Goal: Task Accomplishment & Management: Use online tool/utility

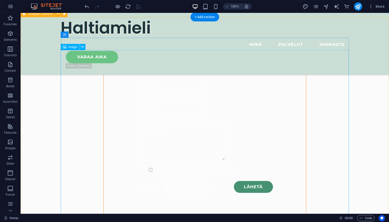
scroll to position [415, 0]
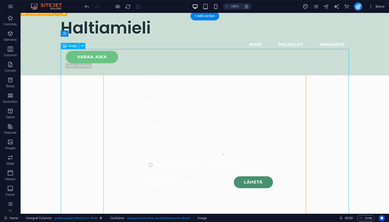
click at [84, 46] on button at bounding box center [82, 46] width 6 height 6
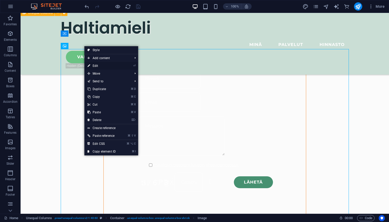
click at [98, 66] on link "⏎ Edit" at bounding box center [101, 66] width 35 height 8
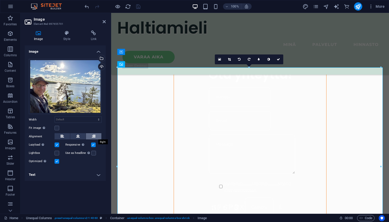
click at [94, 135] on icon at bounding box center [94, 136] width 4 height 6
click at [58, 128] on label at bounding box center [57, 127] width 5 height 5
click at [0, 0] on input "Fit image Automatically fit image to a fixed width and height" at bounding box center [0, 0] width 0 height 0
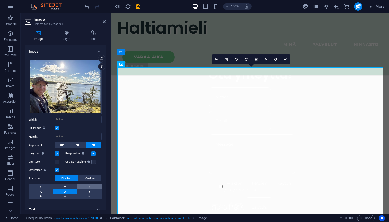
click at [90, 186] on link at bounding box center [90, 185] width 24 height 5
click at [65, 192] on link at bounding box center [65, 191] width 24 height 5
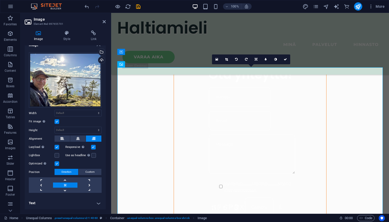
scroll to position [408, 0]
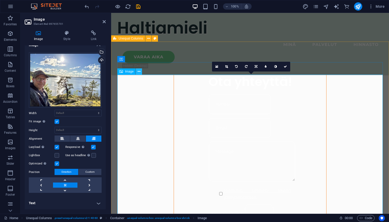
click at [139, 71] on icon at bounding box center [139, 71] width 3 height 5
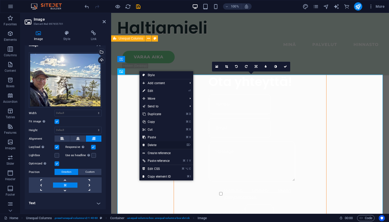
click at [154, 145] on link "⌦ Delete" at bounding box center [157, 145] width 35 height 8
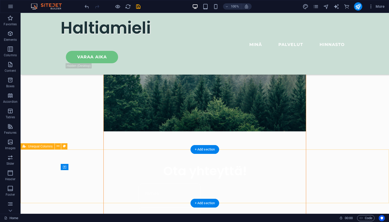
scroll to position [309, 0]
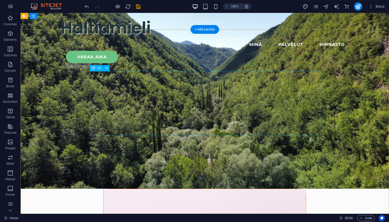
scroll to position [0, 0]
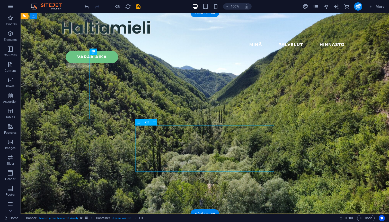
click at [108, 52] on icon at bounding box center [106, 51] width 3 height 5
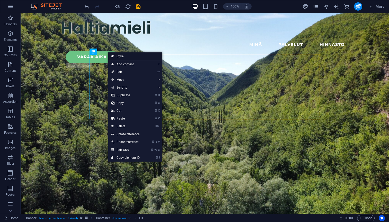
click at [123, 56] on link "Style" at bounding box center [135, 56] width 54 height 8
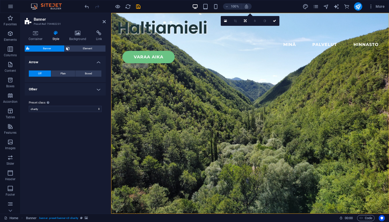
click at [52, 140] on div "Variants Default Arrow Off Plain Boxed Color Hover effect Background Padding 1 …" at bounding box center [65, 132] width 81 height 153
click at [104, 20] on icon at bounding box center [104, 22] width 3 height 4
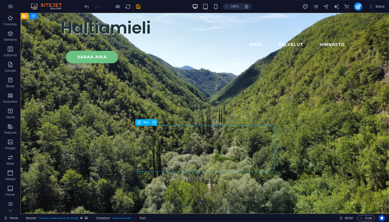
click at [156, 122] on button at bounding box center [154, 122] width 6 height 6
click at [11, 52] on icon "button" at bounding box center [10, 49] width 6 height 6
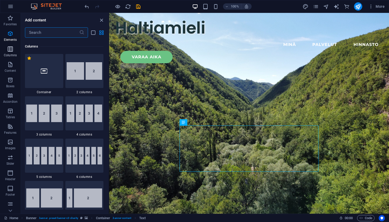
scroll to position [255, 0]
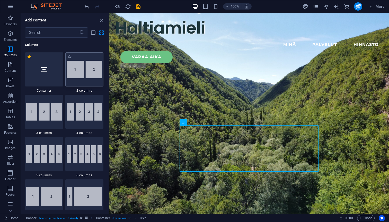
click at [98, 74] on img at bounding box center [85, 70] width 36 height 18
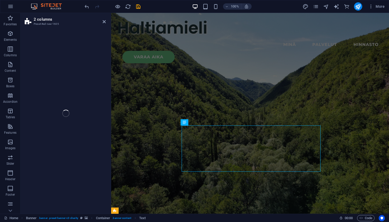
select select "rem"
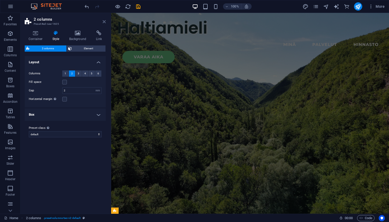
click at [104, 22] on icon at bounding box center [104, 22] width 3 height 4
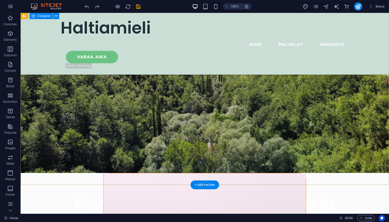
scroll to position [56, 0]
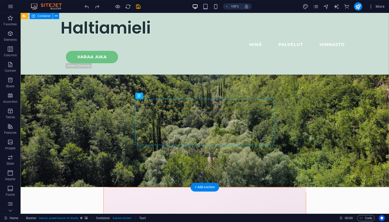
click at [154, 94] on icon at bounding box center [154, 95] width 3 height 5
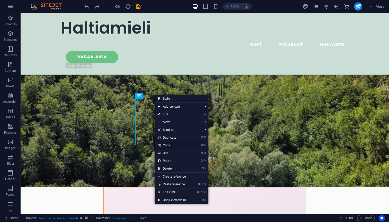
click at [168, 146] on link "⌘ C Copy" at bounding box center [172, 145] width 35 height 8
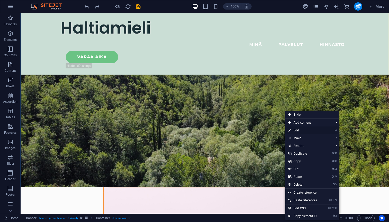
click at [299, 130] on link "⏎ Edit" at bounding box center [303, 130] width 35 height 8
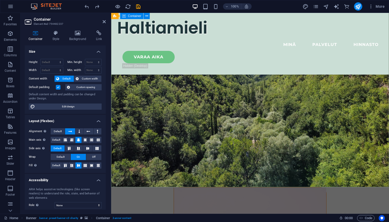
click at [104, 22] on icon at bounding box center [104, 22] width 3 height 4
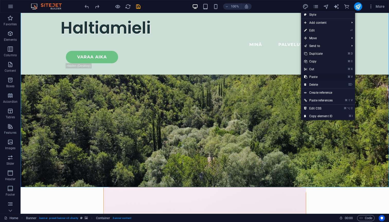
click at [318, 77] on link "⌘ V Paste" at bounding box center [318, 77] width 35 height 8
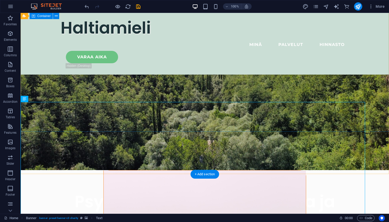
scroll to position [93, 0]
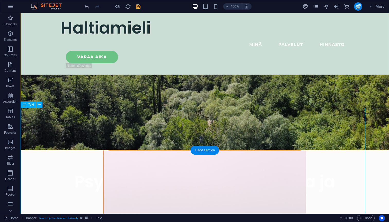
click at [40, 104] on icon at bounding box center [39, 103] width 3 height 5
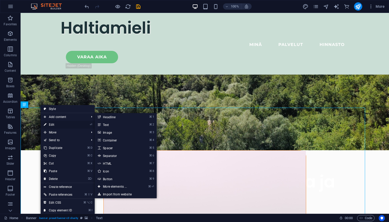
click at [53, 125] on link "⏎ Edit" at bounding box center [58, 125] width 35 height 8
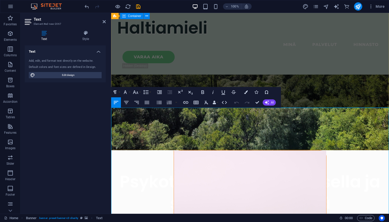
click at [299, 150] on div "Psykoterapiaa kokemuksella ja suurella sydämellä Psykoterapiaa ja perheterapiaa…" at bounding box center [250, 211] width 278 height 123
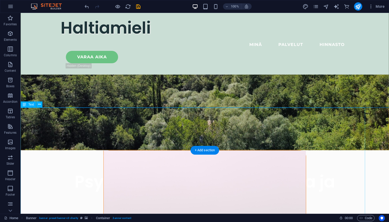
click at [40, 104] on icon at bounding box center [39, 103] width 3 height 5
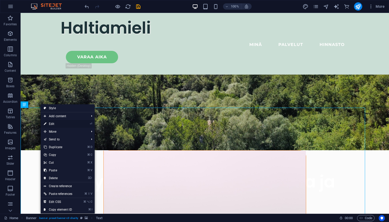
click at [53, 124] on link "⏎ Edit" at bounding box center [58, 124] width 35 height 8
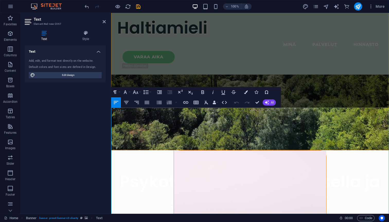
drag, startPoint x: 197, startPoint y: 138, endPoint x: 191, endPoint y: 138, distance: 5.4
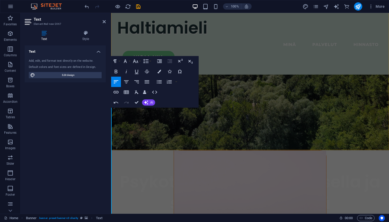
click at [154, 135] on figure at bounding box center [250, 50] width 278 height 200
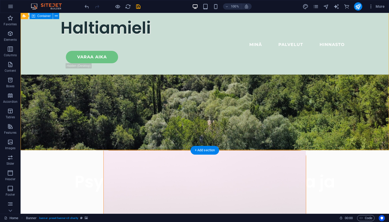
click at [165, 150] on div "Psykoterapiaa kokemuksella ja suurella sydämellä Psykoterapiaa ja perheterapiaa…" at bounding box center [205, 211] width 369 height 123
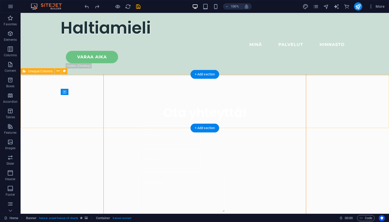
scroll to position [360, 0]
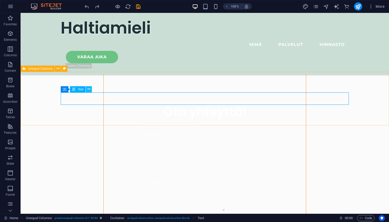
click at [90, 88] on icon at bounding box center [89, 88] width 3 height 5
click at [83, 146] on span "Text" at bounding box center [85, 147] width 6 height 3
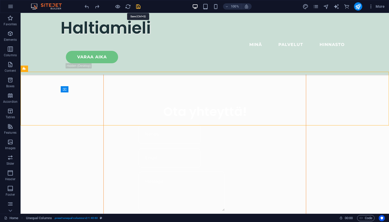
click at [138, 7] on icon "save" at bounding box center [138, 7] width 6 height 6
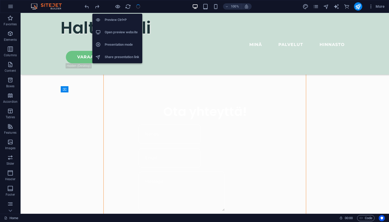
click at [116, 20] on h6 "Preview Ctrl+P" at bounding box center [122, 20] width 35 height 6
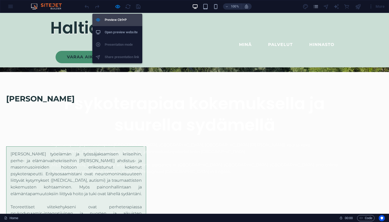
click at [121, 18] on h6 "Preview Ctrl+P" at bounding box center [122, 20] width 35 height 6
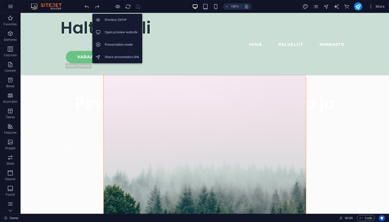
click at [117, 21] on h6 "Preview Ctrl+P" at bounding box center [122, 20] width 35 height 6
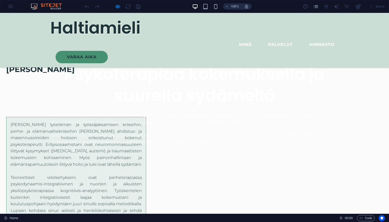
scroll to position [148, 0]
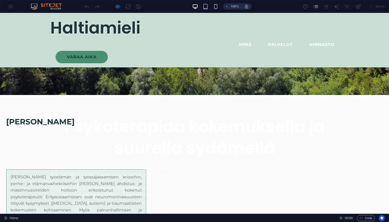
click at [74, 136] on div "[PERSON_NAME]" at bounding box center [194, 122] width 389 height 54
click at [75, 123] on span "[PERSON_NAME]" at bounding box center [40, 122] width 69 height 10
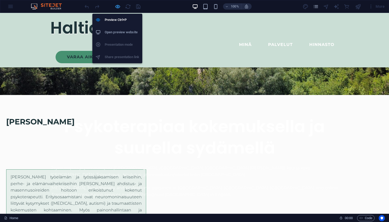
click at [117, 7] on icon "button" at bounding box center [118, 7] width 6 height 6
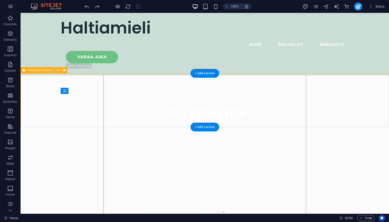
scroll to position [359, 0]
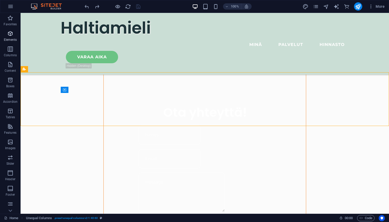
click at [10, 35] on icon "button" at bounding box center [10, 33] width 6 height 6
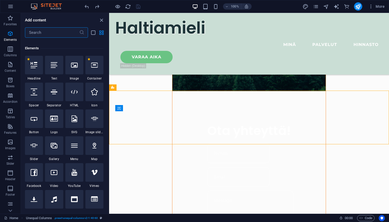
scroll to position [55, 0]
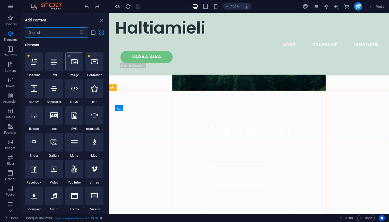
click at [75, 65] on icon at bounding box center [74, 61] width 7 height 7
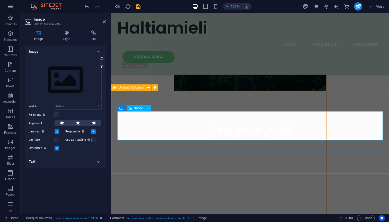
click at [138, 109] on span "Image" at bounding box center [138, 107] width 8 height 3
click at [55, 103] on select "Default auto px rem % em vh vw" at bounding box center [78, 106] width 47 height 6
click option "auto" at bounding box center [0, 0] width 0 height 0
click at [55, 103] on select "Default auto px rem % em vh vw" at bounding box center [78, 106] width 47 height 6
select select "px"
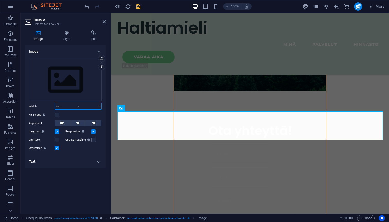
click option "px" at bounding box center [0, 0] width 0 height 0
click at [71, 107] on input "200" at bounding box center [78, 106] width 47 height 6
drag, startPoint x: 61, startPoint y: 107, endPoint x: 53, endPoint y: 107, distance: 8.0
click at [55, 107] on input "200" at bounding box center [78, 106] width 47 height 6
type input "450"
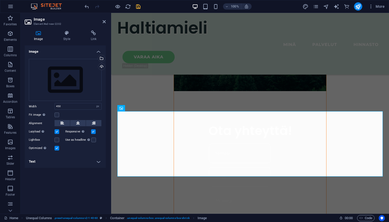
click at [65, 176] on div "Image Drag files here, click to choose files or select files from Files or our …" at bounding box center [65, 127] width 81 height 164
drag, startPoint x: 65, startPoint y: 106, endPoint x: 51, endPoint y: 106, distance: 13.4
click at [55, 106] on input "450" at bounding box center [78, 106] width 47 height 6
click at [57, 115] on label at bounding box center [57, 114] width 5 height 5
click at [0, 0] on input "Fit image Automatically fit image to a fixed width and height" at bounding box center [0, 0] width 0 height 0
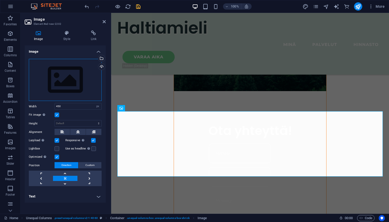
click at [64, 78] on div "Drag files here, click to choose files or select files from Files or our free s…" at bounding box center [65, 80] width 73 height 42
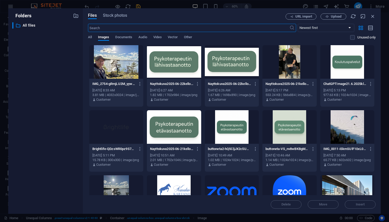
click at [118, 61] on div at bounding box center [116, 61] width 54 height 33
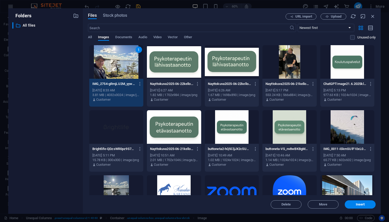
click at [118, 61] on div "1" at bounding box center [116, 61] width 54 height 33
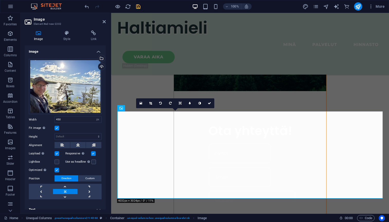
click at [58, 129] on label at bounding box center [57, 127] width 5 height 5
click at [0, 0] on input "Fit image Automatically fit image to a fixed width and height" at bounding box center [0, 0] width 0 height 0
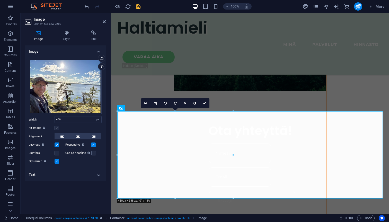
click at [58, 129] on label at bounding box center [57, 127] width 5 height 5
click at [0, 0] on input "Fit image Automatically fit image to a fixed width and height" at bounding box center [0, 0] width 0 height 0
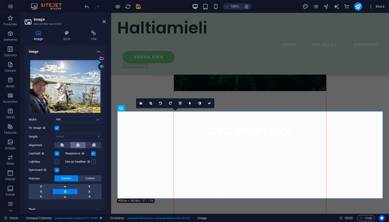
click at [81, 143] on button at bounding box center [77, 145] width 15 height 6
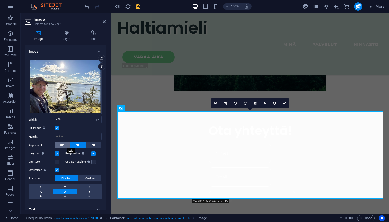
click at [63, 145] on icon at bounding box center [63, 145] width 4 height 6
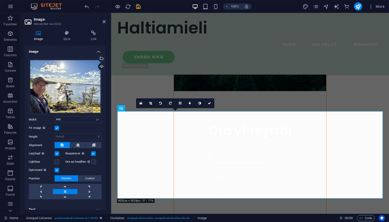
scroll to position [6, 0]
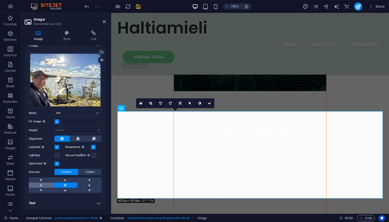
click at [41, 184] on link at bounding box center [41, 184] width 24 height 5
click at [89, 185] on link at bounding box center [90, 184] width 24 height 5
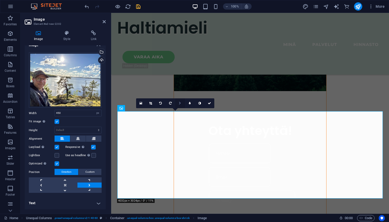
click at [179, 104] on link at bounding box center [180, 103] width 10 height 10
click at [180, 103] on icon at bounding box center [180, 102] width 3 height 3
click at [92, 173] on span "Custom" at bounding box center [90, 171] width 9 height 6
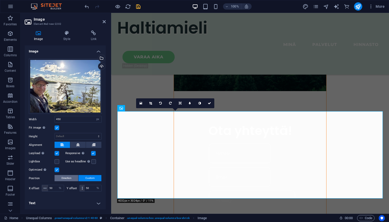
click at [73, 178] on button "Direction" at bounding box center [67, 178] width 24 height 6
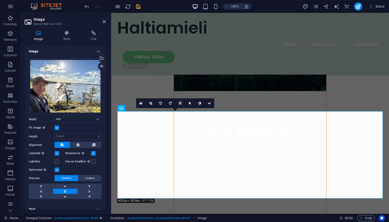
scroll to position [6, 0]
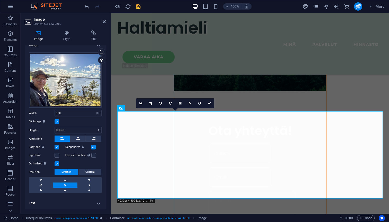
click at [69, 206] on h4 "Text" at bounding box center [65, 203] width 81 height 12
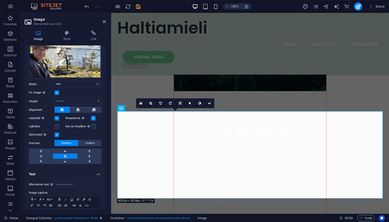
scroll to position [55, 0]
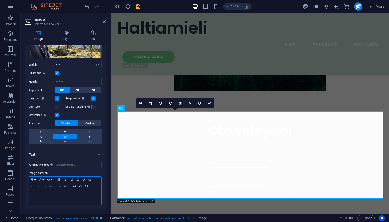
click at [65, 199] on div at bounding box center [65, 196] width 72 height 15
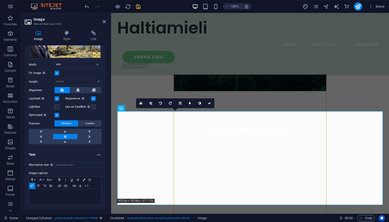
click at [98, 170] on label "Image caption" at bounding box center [65, 173] width 73 height 6
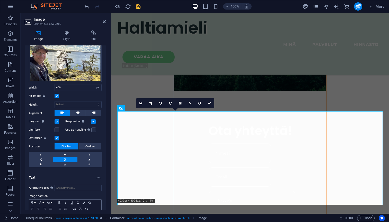
scroll to position [30, 0]
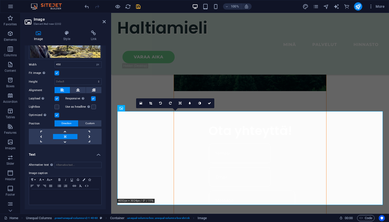
click at [81, 155] on h4 "Text" at bounding box center [65, 152] width 81 height 9
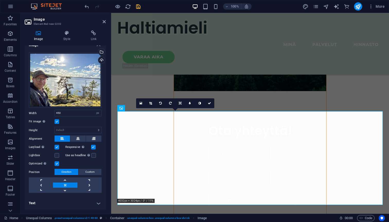
click at [56, 164] on label at bounding box center [57, 163] width 5 height 5
click at [0, 0] on input "Optimized Images are compressed to improve page speed." at bounding box center [0, 0] width 0 height 0
click at [56, 164] on label at bounding box center [57, 163] width 5 height 5
click at [0, 0] on input "Optimized Images are compressed to improve page speed." at bounding box center [0, 0] width 0 height 0
click at [152, 101] on link at bounding box center [151, 103] width 10 height 10
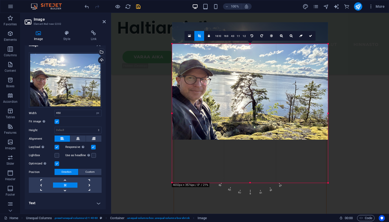
drag, startPoint x: 358, startPoint y: 34, endPoint x: 300, endPoint y: 55, distance: 61.4
click at [300, 55] on div "180 170 160 150 140 130 120 110 100 90 80 70 60 50 40 30 20 10 0 -10 -20 -30 -4…" at bounding box center [250, 113] width 156 height 139
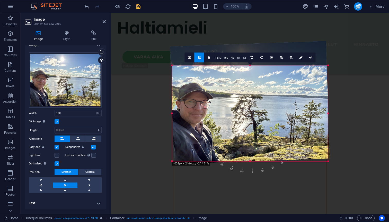
drag, startPoint x: 330, startPoint y: 114, endPoint x: 315, endPoint y: 109, distance: 15.2
click at [315, 109] on div "180 170 160 150 140 130 120 110 100 90 80 70 60 50 40 30 20 10 0 -10 -20 -30 -4…" at bounding box center [250, 113] width 156 height 96
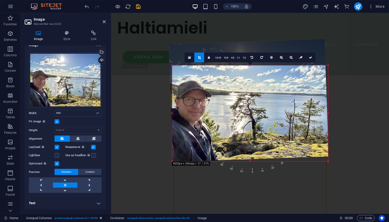
click at [322, 115] on div at bounding box center [249, 100] width 160 height 123
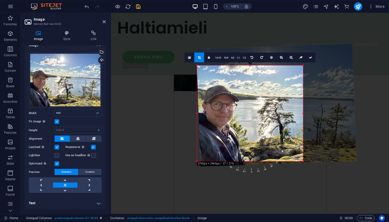
drag, startPoint x: 329, startPoint y: 112, endPoint x: 279, endPoint y: 123, distance: 51.1
click at [279, 123] on div "180 170 160 150 140 130 120 110 100 90 80 70 60 50 40 30 20 10 0 -10 -20 -30 -4…" at bounding box center [250, 113] width 106 height 96
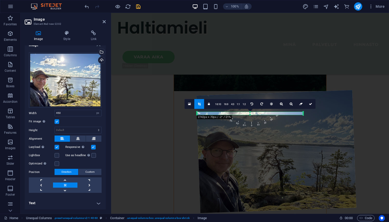
type input "412"
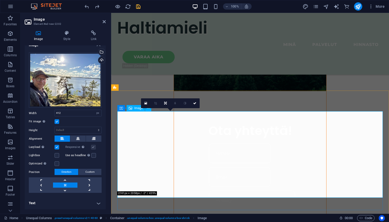
click at [146, 103] on icon at bounding box center [145, 103] width 3 height 4
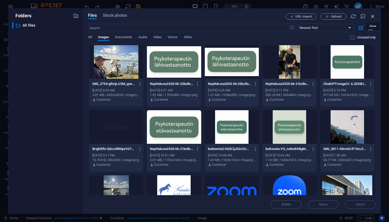
click at [373, 17] on icon "button" at bounding box center [373, 16] width 6 height 6
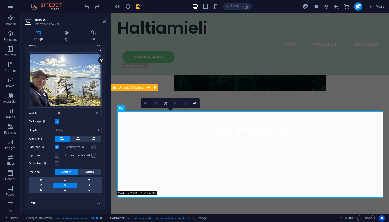
click at [145, 103] on icon at bounding box center [145, 103] width 3 height 4
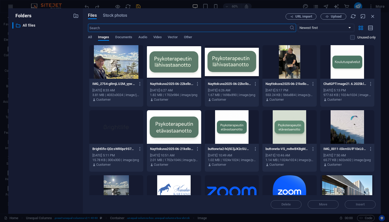
click at [113, 62] on div at bounding box center [116, 61] width 54 height 33
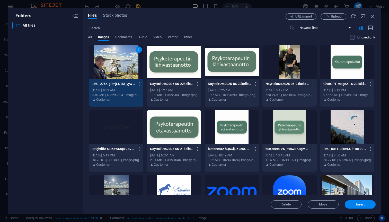
click at [113, 62] on div "1" at bounding box center [116, 61] width 54 height 33
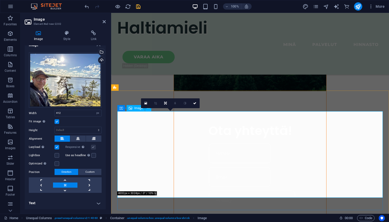
click at [166, 104] on icon at bounding box center [165, 102] width 3 height 3
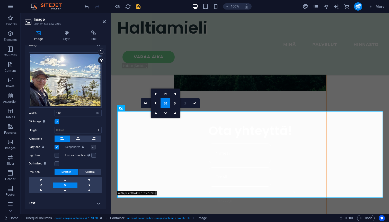
click at [166, 103] on icon at bounding box center [165, 102] width 3 height 3
click at [196, 102] on icon at bounding box center [194, 102] width 3 height 3
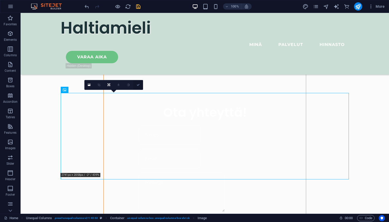
click at [139, 85] on icon at bounding box center [138, 84] width 3 height 3
click at [76, 90] on div "Image" at bounding box center [79, 90] width 18 height 6
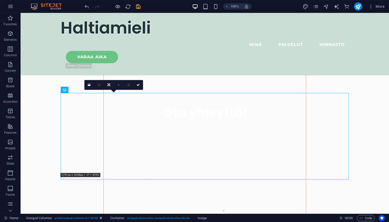
click at [92, 90] on div "0" at bounding box center [113, 85] width 59 height 10
click at [64, 91] on icon at bounding box center [65, 90] width 4 height 6
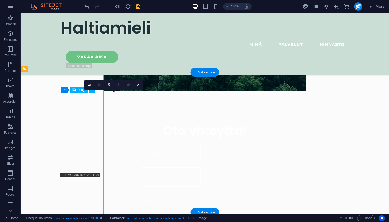
select select "px"
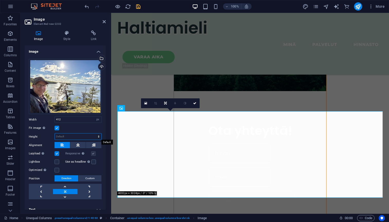
click at [55, 133] on select "Default auto px" at bounding box center [78, 136] width 47 height 6
select select "px"
click option "px" at bounding box center [0, 0] width 0 height 0
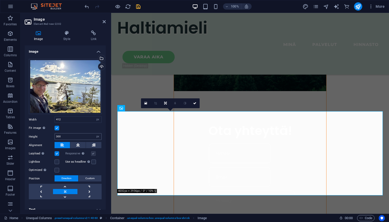
type input "309"
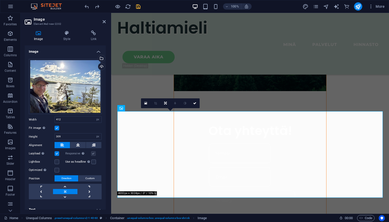
click at [57, 127] on label at bounding box center [57, 127] width 5 height 5
click at [0, 0] on input "Fit image Automatically fit image to a fixed width and height" at bounding box center [0, 0] width 0 height 0
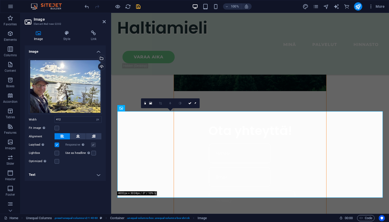
click at [80, 127] on div "Fit image Automatically fit image to a fixed width and height" at bounding box center [65, 128] width 73 height 6
click at [146, 103] on icon at bounding box center [145, 103] width 3 height 4
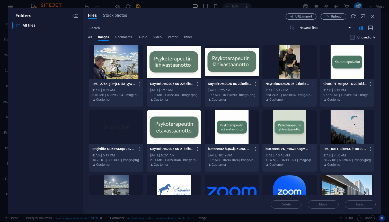
click at [114, 77] on div at bounding box center [116, 61] width 54 height 33
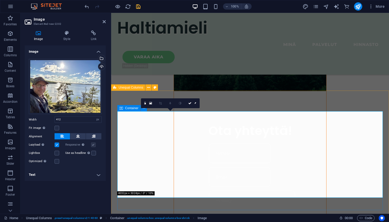
click at [129, 108] on span "Container" at bounding box center [131, 107] width 13 height 3
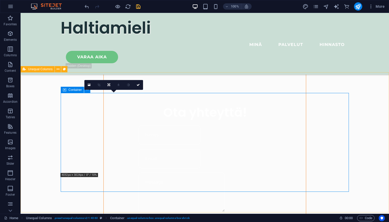
click at [80, 90] on span "Container" at bounding box center [75, 89] width 13 height 3
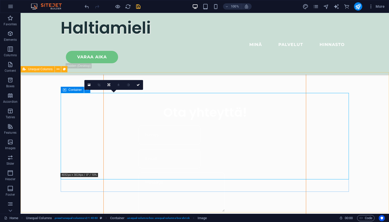
click at [64, 90] on icon at bounding box center [65, 90] width 4 height 6
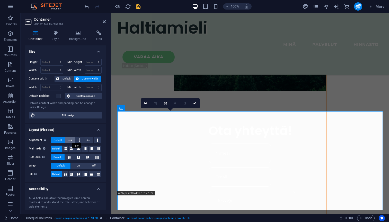
click at [72, 141] on button at bounding box center [70, 140] width 10 height 6
click at [82, 140] on button at bounding box center [79, 140] width 8 height 6
click at [72, 139] on button at bounding box center [70, 140] width 10 height 6
click at [89, 139] on icon at bounding box center [89, 140] width 4 height 6
click at [80, 138] on icon at bounding box center [80, 140] width 2 height 6
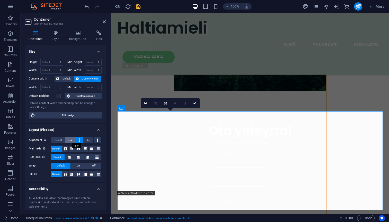
click at [72, 139] on icon at bounding box center [71, 140] width 4 height 6
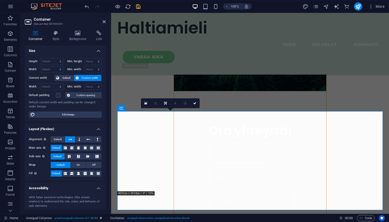
scroll to position [0, 0]
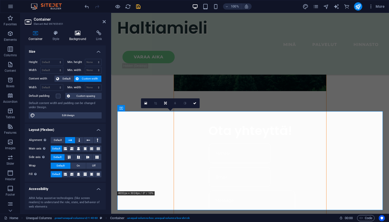
click at [76, 32] on icon at bounding box center [77, 32] width 25 height 5
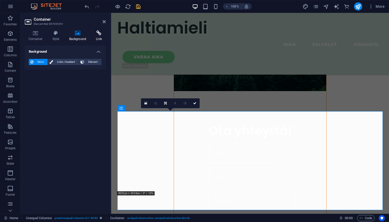
click at [98, 31] on icon at bounding box center [99, 32] width 14 height 5
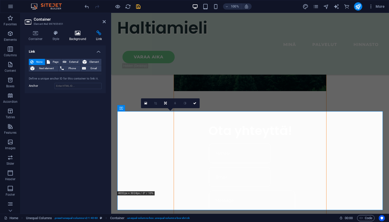
click at [78, 33] on icon at bounding box center [77, 32] width 25 height 5
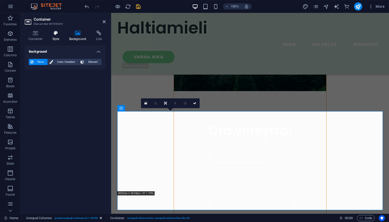
click at [59, 36] on h4 "Style" at bounding box center [57, 35] width 17 height 11
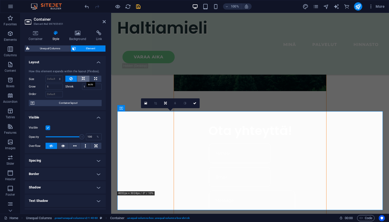
click at [85, 78] on icon at bounding box center [84, 78] width 4 height 6
click at [80, 78] on button at bounding box center [83, 78] width 12 height 6
click at [69, 77] on button at bounding box center [71, 78] width 12 height 6
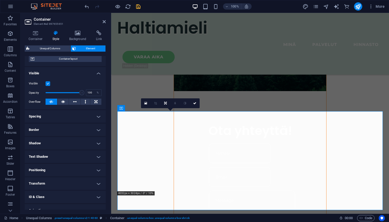
scroll to position [46, 0]
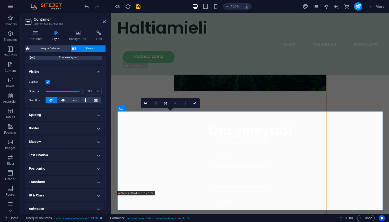
click at [72, 127] on h4 "Border" at bounding box center [65, 128] width 81 height 12
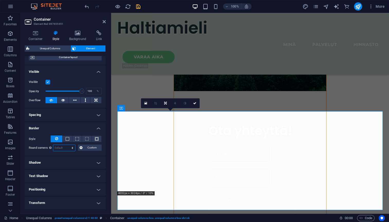
click at [53, 144] on select "Default px rem % vh vw Custom" at bounding box center [64, 147] width 22 height 6
select select "px"
click option "px" at bounding box center [0, 0] width 0 height 0
type input "5"
click at [65, 158] on h4 "Shadow" at bounding box center [65, 162] width 81 height 12
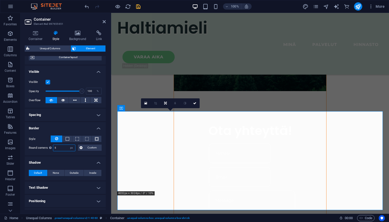
click at [61, 149] on input "5" at bounding box center [64, 147] width 22 height 6
select select "rem"
click option "rem" at bounding box center [0, 0] width 0 height 0
type input "2"
click at [67, 156] on ul "Layout How this element expands within the layout (Flexbox). Size Default auto …" at bounding box center [65, 135] width 81 height 250
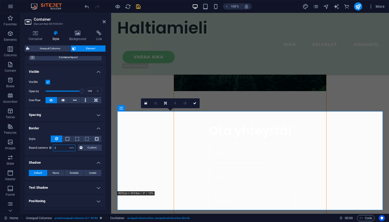
click at [63, 149] on input "2" at bounding box center [64, 147] width 22 height 6
type input "4"
click at [74, 127] on h4 "Border" at bounding box center [65, 126] width 81 height 9
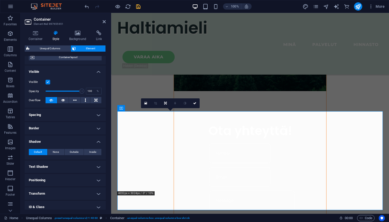
click at [74, 127] on h4 "Border" at bounding box center [65, 128] width 81 height 12
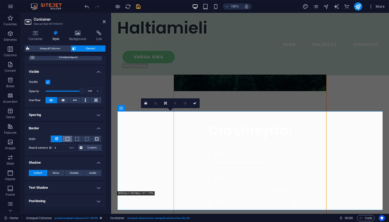
click at [70, 139] on button at bounding box center [68, 138] width 10 height 6
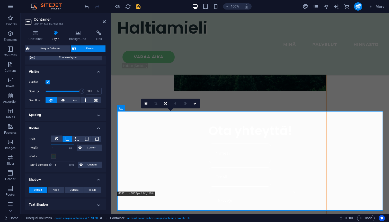
click at [59, 147] on input "1" at bounding box center [62, 147] width 23 height 6
click at [62, 166] on input "4" at bounding box center [64, 164] width 22 height 6
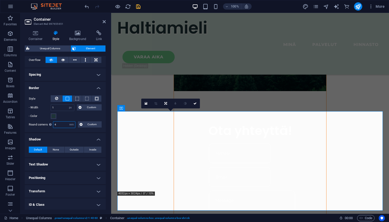
scroll to position [114, 0]
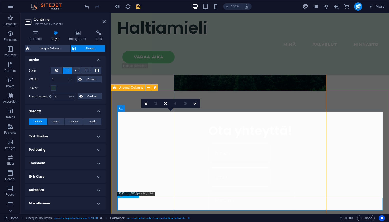
click at [136, 196] on icon at bounding box center [136, 194] width 3 height 5
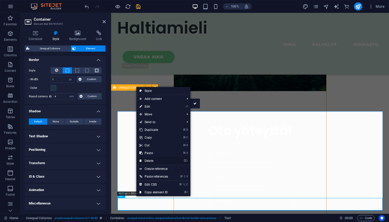
click at [151, 161] on link "⌦ Delete" at bounding box center [154, 161] width 35 height 8
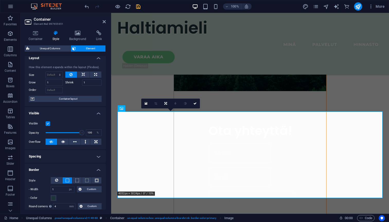
scroll to position [0, 0]
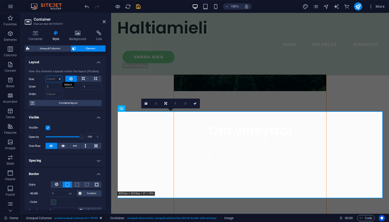
click at [46, 76] on select "Default auto px % 1/1 1/2 1/3 1/4 1/5 1/6 1/7 1/8 1/9 1/10" at bounding box center [54, 79] width 17 height 6
click option "auto" at bounding box center [0, 0] width 0 height 0
click at [75, 96] on div at bounding box center [83, 93] width 37 height 7
click at [46, 76] on select "Default auto px % 1/1 1/2 1/3 1/4 1/5 1/6 1/7 1/8 1/9 1/10" at bounding box center [54, 79] width 17 height 6
select select "1/1"
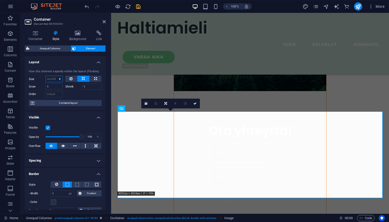
click option "1/1" at bounding box center [0, 0] width 0 height 0
type input "100"
click at [73, 96] on div at bounding box center [83, 93] width 37 height 7
select select "1/10"
click option "1/10" at bounding box center [0, 0] width 0 height 0
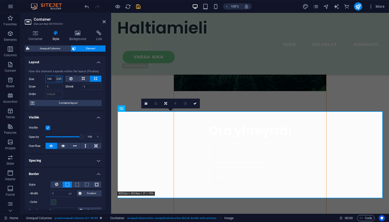
type input "10"
select select "%"
click at [87, 96] on div at bounding box center [83, 93] width 37 height 7
click at [78, 104] on span "Container layout" at bounding box center [68, 103] width 64 height 6
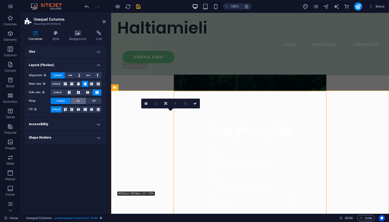
click at [80, 101] on span "On" at bounding box center [78, 101] width 3 height 6
click at [81, 118] on h4 "Accessibility" at bounding box center [65, 124] width 81 height 12
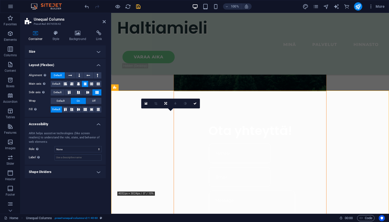
click at [81, 117] on div "Alignment Determines the flex direction. Default Main axis Determine how elemen…" at bounding box center [65, 92] width 81 height 49
click at [81, 109] on icon at bounding box center [78, 109] width 6 height 3
click at [82, 117] on ul "Size Height Default px rem % vh vw Min. height None px rem % vh vw Width Defaul…" at bounding box center [65, 111] width 81 height 133
click at [106, 21] on icon at bounding box center [104, 22] width 3 height 4
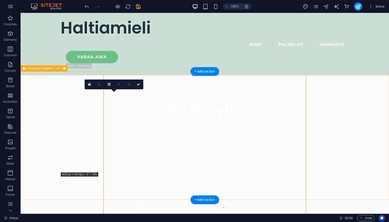
scroll to position [366, 0]
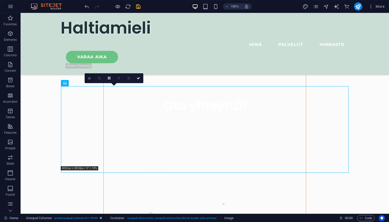
click at [91, 78] on icon at bounding box center [89, 78] width 3 height 4
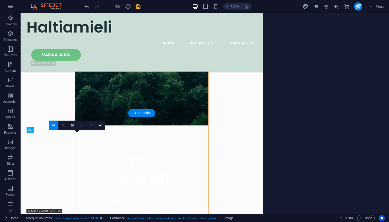
scroll to position [379, 0]
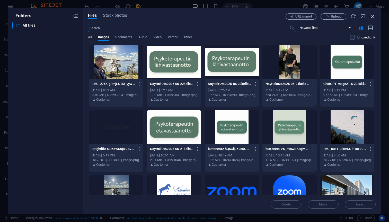
click at [375, 18] on icon "button" at bounding box center [373, 16] width 6 height 6
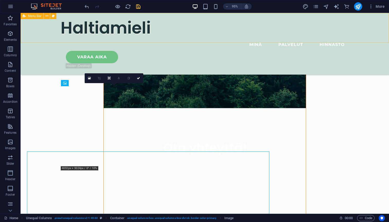
scroll to position [366, 0]
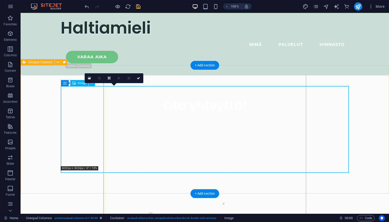
select select "px"
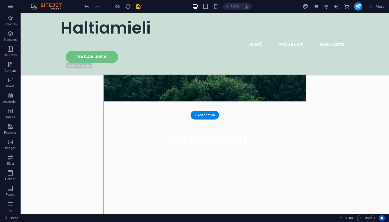
scroll to position [337, 0]
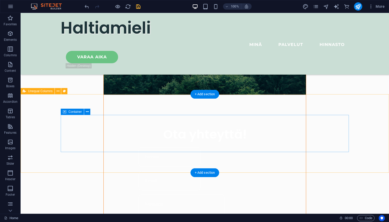
select select "%"
select select "px"
select select "rem"
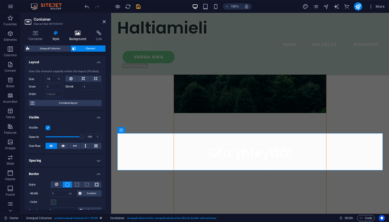
click at [75, 35] on icon at bounding box center [77, 32] width 25 height 5
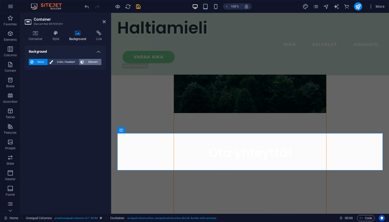
click at [95, 62] on span "Element" at bounding box center [93, 62] width 14 height 6
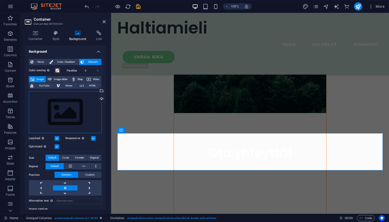
click at [72, 100] on div "Drag files here, click to choose files or select files from Files or our free s…" at bounding box center [65, 112] width 73 height 42
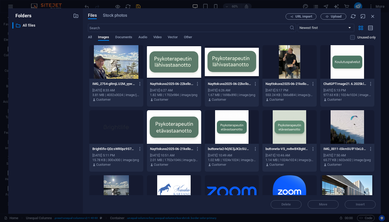
click at [108, 65] on div at bounding box center [116, 61] width 54 height 33
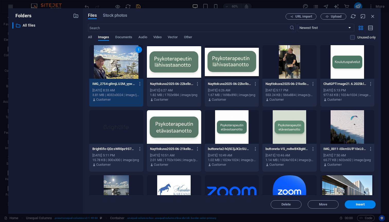
click at [108, 65] on div "1" at bounding box center [116, 61] width 54 height 33
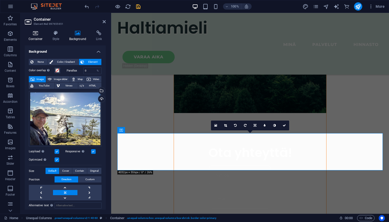
click at [36, 34] on icon at bounding box center [36, 32] width 22 height 5
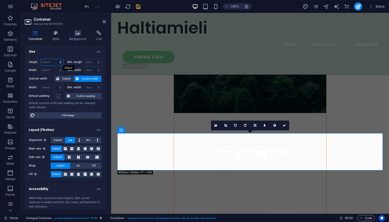
click at [41, 59] on select "Default px rem % vh vw" at bounding box center [52, 62] width 22 height 6
select select "px"
click option "px" at bounding box center [0, 0] width 0 height 0
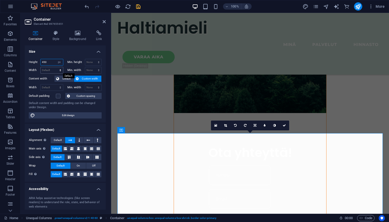
type input "450"
click at [41, 67] on select "Default px rem % em vh vw" at bounding box center [52, 70] width 22 height 6
select select "px"
click option "px" at bounding box center [0, 0] width 0 height 0
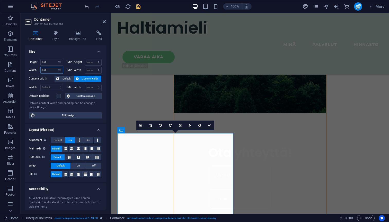
type input "450"
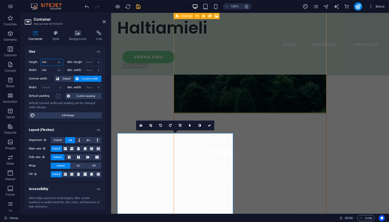
drag, startPoint x: 49, startPoint y: 63, endPoint x: 38, endPoint y: 63, distance: 11.3
click at [41, 63] on input "450" at bounding box center [52, 62] width 22 height 6
type input "600"
click at [48, 69] on input "450" at bounding box center [52, 70] width 22 height 6
type input "4"
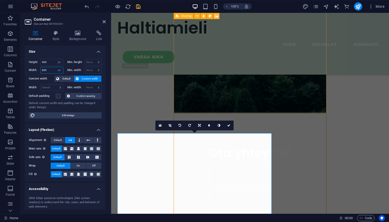
type input "600"
click at [67, 53] on h4 "Size" at bounding box center [65, 49] width 81 height 9
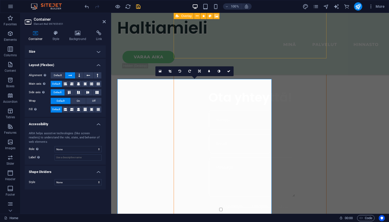
scroll to position [392, 0]
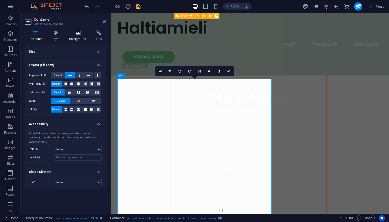
click at [83, 37] on h4 "Background" at bounding box center [78, 35] width 27 height 11
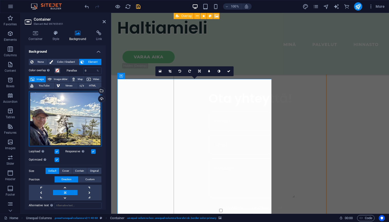
click at [81, 115] on div "Drag files here, click to choose files or select files from Files or our free s…" at bounding box center [65, 118] width 73 height 55
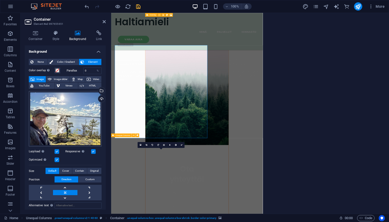
scroll to position [404, 0]
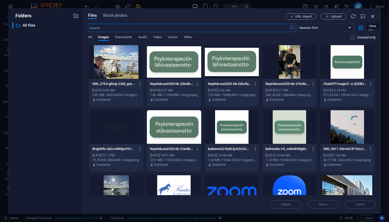
click at [373, 16] on icon "button" at bounding box center [373, 16] width 6 height 6
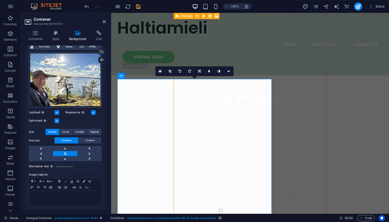
scroll to position [40, 0]
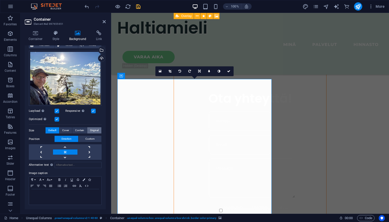
click at [96, 131] on span "Original" at bounding box center [94, 130] width 8 height 6
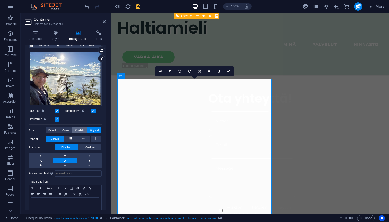
click at [81, 131] on span "Contain" at bounding box center [79, 130] width 9 height 6
click at [37, 34] on icon at bounding box center [36, 32] width 22 height 5
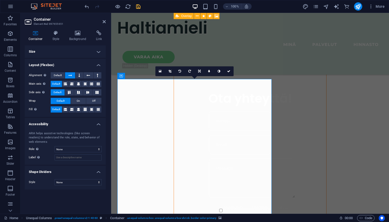
click at [37, 49] on h4 "Size" at bounding box center [65, 51] width 81 height 12
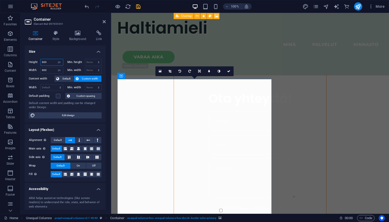
drag, startPoint x: 51, startPoint y: 61, endPoint x: 40, endPoint y: 61, distance: 10.6
click at [41, 61] on input "600" at bounding box center [52, 62] width 22 height 6
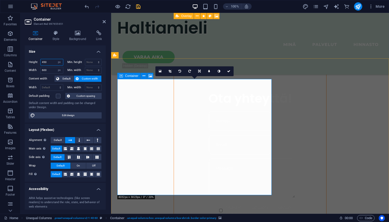
type input "450"
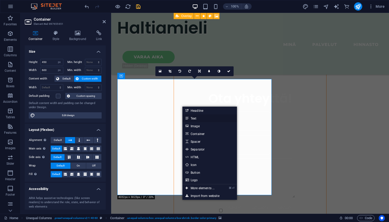
click at [197, 117] on link "Text" at bounding box center [210, 118] width 55 height 8
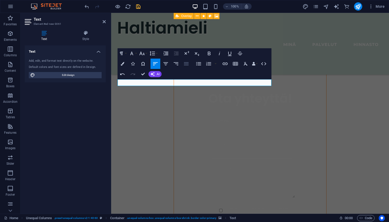
click at [188, 65] on icon "button" at bounding box center [186, 64] width 6 height 6
click at [187, 65] on icon "button" at bounding box center [186, 63] width 5 height 3
click at [165, 64] on icon "button" at bounding box center [166, 64] width 6 height 6
drag, startPoint x: 214, startPoint y: 82, endPoint x: 177, endPoint y: 82, distance: 36.8
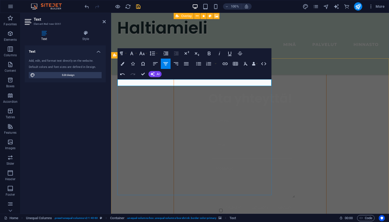
click at [208, 54] on icon "button" at bounding box center [209, 53] width 6 height 6
click at [137, 54] on button "Font Family" at bounding box center [133, 53] width 10 height 10
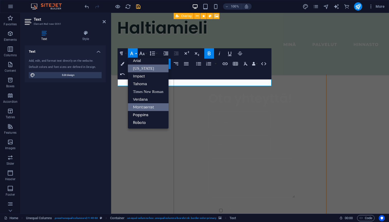
scroll to position [3, 0]
click at [147, 53] on button "Font Size" at bounding box center [143, 53] width 10 height 10
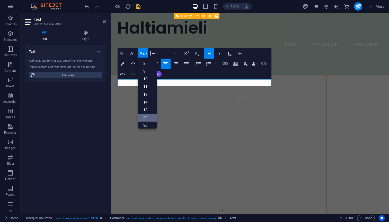
click at [147, 116] on link "24" at bounding box center [147, 118] width 19 height 8
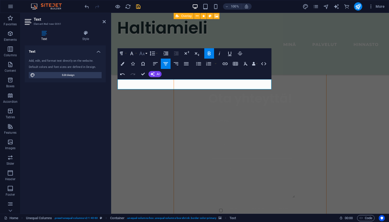
click at [146, 53] on button "Font Size" at bounding box center [143, 53] width 10 height 10
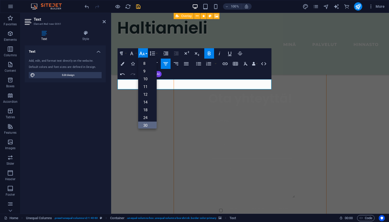
click at [147, 124] on link "30" at bounding box center [147, 125] width 19 height 8
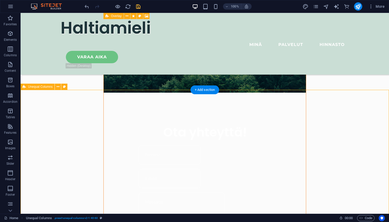
scroll to position [342, 0]
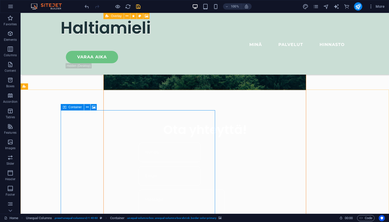
click at [69, 106] on span "Container" at bounding box center [75, 106] width 13 height 3
click at [89, 107] on button at bounding box center [87, 107] width 6 height 6
click at [88, 107] on icon at bounding box center [87, 106] width 3 height 5
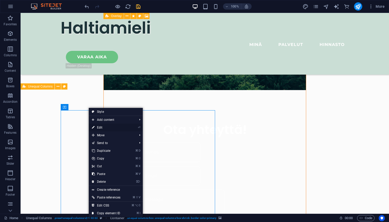
click at [100, 128] on link "⏎ Edit" at bounding box center [106, 127] width 35 height 8
select select "px"
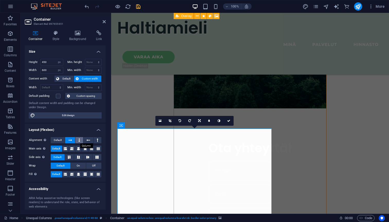
click at [79, 140] on icon at bounding box center [80, 140] width 2 height 6
click at [72, 140] on button at bounding box center [70, 140] width 10 height 6
click at [201, 121] on icon at bounding box center [199, 120] width 3 height 3
click at [209, 120] on icon at bounding box center [209, 120] width 2 height 3
click at [200, 121] on icon at bounding box center [199, 120] width 2 height 3
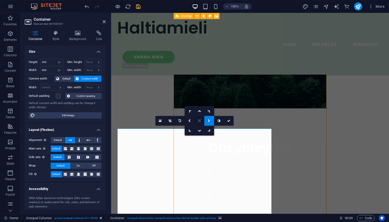
click at [198, 121] on link at bounding box center [200, 121] width 10 height 10
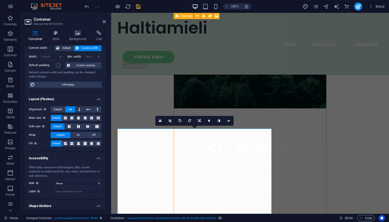
scroll to position [31, 0]
click at [59, 109] on span "Default" at bounding box center [58, 109] width 8 height 6
click at [69, 93] on h4 "Layout (Flexbox)" at bounding box center [65, 96] width 81 height 9
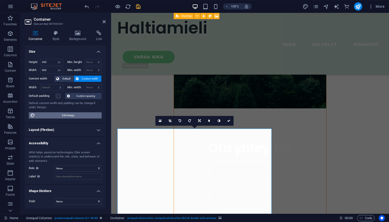
click at [64, 116] on span "Edit design" at bounding box center [69, 115] width 64 height 6
select select "rem"
select select "ease-in-out"
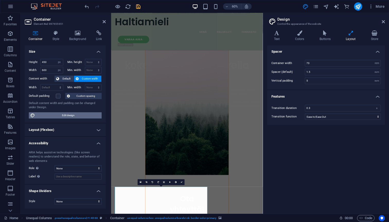
click at [58, 115] on span "Edit design" at bounding box center [69, 115] width 64 height 6
click at [55, 127] on h4 "Layout (Flexbox)" at bounding box center [65, 129] width 81 height 12
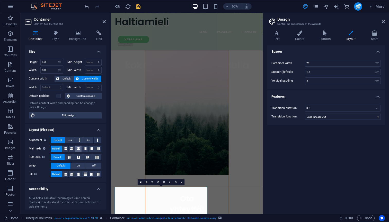
click at [79, 148] on icon at bounding box center [78, 148] width 3 height 6
click at [386, 21] on aside "Design Control the appearance of the website Variants Text Colors Buttons Layou…" at bounding box center [326, 113] width 126 height 200
click at [385, 22] on icon at bounding box center [383, 22] width 3 height 4
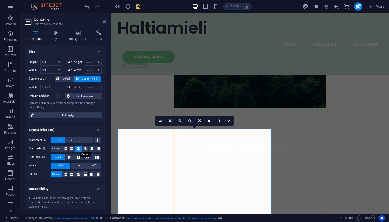
click at [78, 148] on icon at bounding box center [78, 148] width 3 height 6
click at [78, 149] on icon at bounding box center [78, 148] width 3 height 6
click at [65, 184] on h4 "Accessibility" at bounding box center [65, 186] width 81 height 9
click at [65, 184] on h4 "Accessibility" at bounding box center [65, 188] width 81 height 12
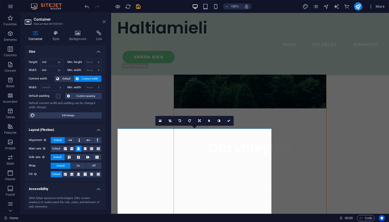
click at [105, 23] on icon at bounding box center [104, 22] width 3 height 4
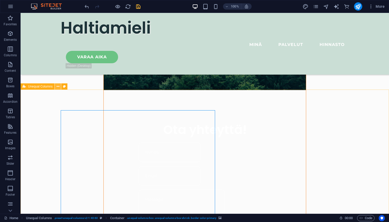
click at [57, 86] on button at bounding box center [58, 86] width 6 height 6
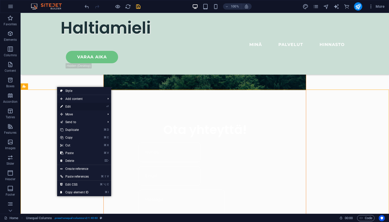
click at [69, 106] on link "⏎ Edit" at bounding box center [74, 107] width 35 height 8
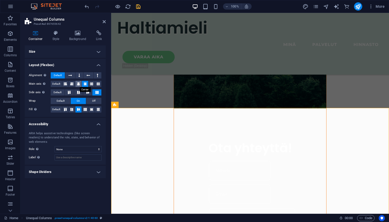
click at [80, 85] on button at bounding box center [78, 84] width 6 height 6
click at [106, 19] on h2 "Unequal Columns" at bounding box center [70, 19] width 72 height 5
click at [104, 22] on icon at bounding box center [104, 22] width 3 height 4
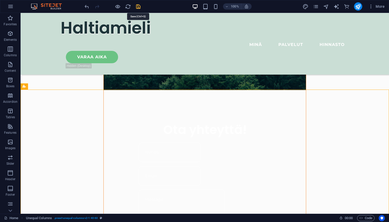
click at [140, 6] on icon "save" at bounding box center [138, 7] width 6 height 6
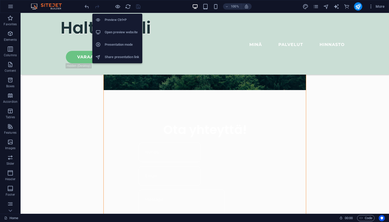
click at [117, 31] on h6 "Open preview website" at bounding box center [122, 32] width 35 height 6
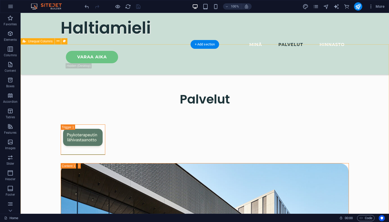
scroll to position [1303, 0]
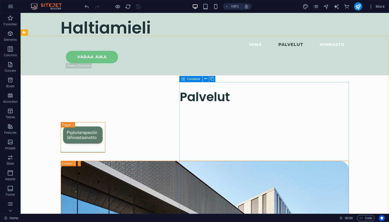
click at [190, 79] on span "Container" at bounding box center [193, 78] width 13 height 3
click at [206, 79] on icon at bounding box center [206, 78] width 3 height 5
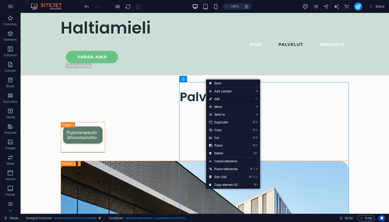
click at [220, 98] on link "⏎ Edit" at bounding box center [223, 99] width 35 height 8
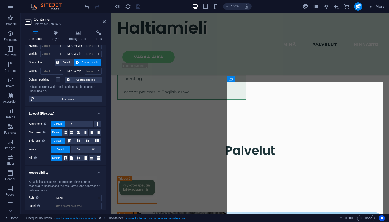
scroll to position [0, 0]
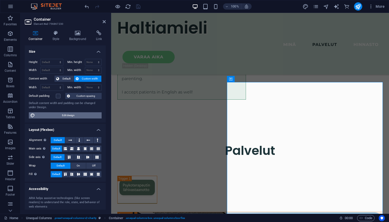
click at [78, 114] on span "Edit design" at bounding box center [69, 115] width 64 height 6
select select "rem"
select select "ease-in-out"
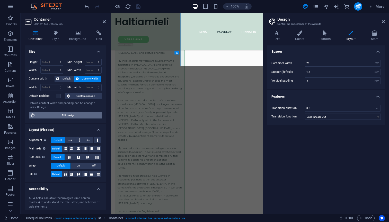
scroll to position [1536, 0]
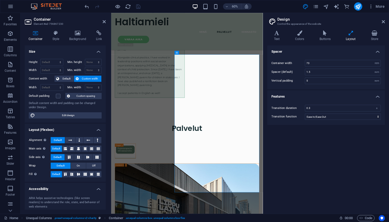
click at [342, 6] on div "More" at bounding box center [345, 6] width 84 height 8
click at [280, 34] on icon at bounding box center [277, 32] width 19 height 5
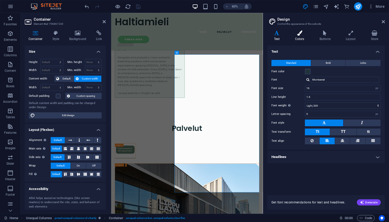
click at [302, 35] on icon at bounding box center [300, 32] width 22 height 5
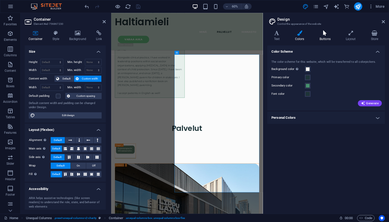
click at [326, 33] on icon at bounding box center [325, 32] width 24 height 5
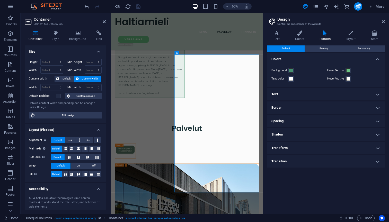
click at [323, 123] on h4 "Spacing" at bounding box center [327, 121] width 118 height 12
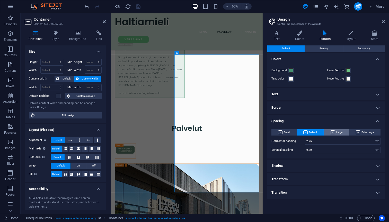
click at [341, 133] on span "Large" at bounding box center [337, 132] width 12 height 6
click at [307, 206] on div "Default Primary Secondary Colors Background Hover/Active Text color Hover/Activ…" at bounding box center [327, 127] width 118 height 164
click at [317, 132] on span "Default" at bounding box center [311, 132] width 14 height 6
click at [385, 21] on icon at bounding box center [383, 22] width 3 height 4
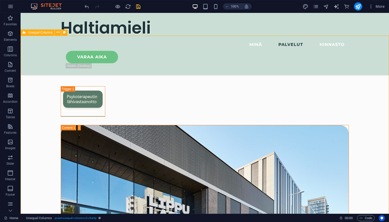
scroll to position [1303, 0]
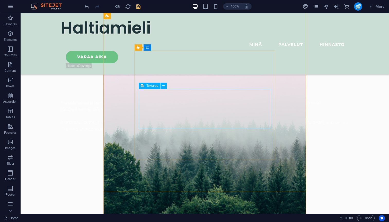
scroll to position [118, 0]
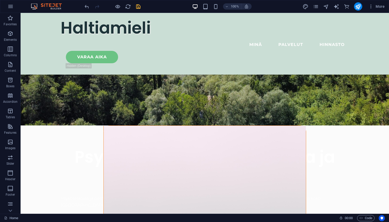
click at [139, 5] on icon "save" at bounding box center [138, 7] width 6 height 6
click at [358, 7] on icon "publish" at bounding box center [358, 7] width 6 height 6
